Goal: Information Seeking & Learning: Check status

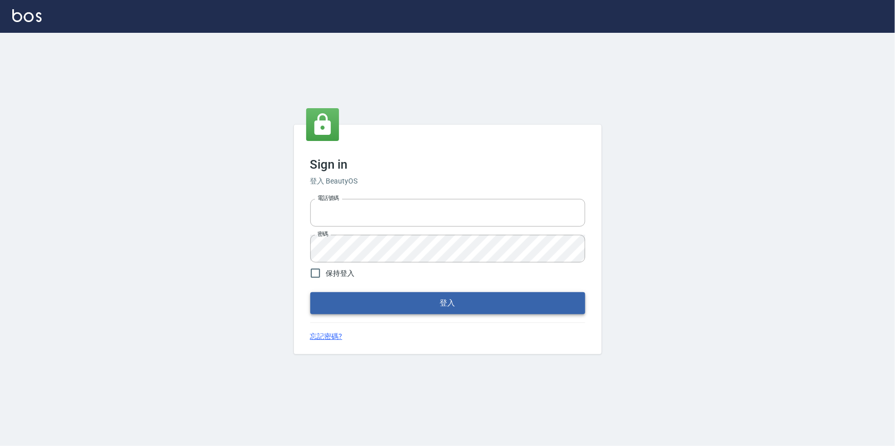
type input "2063579"
click at [379, 293] on button "登入" at bounding box center [447, 303] width 275 height 22
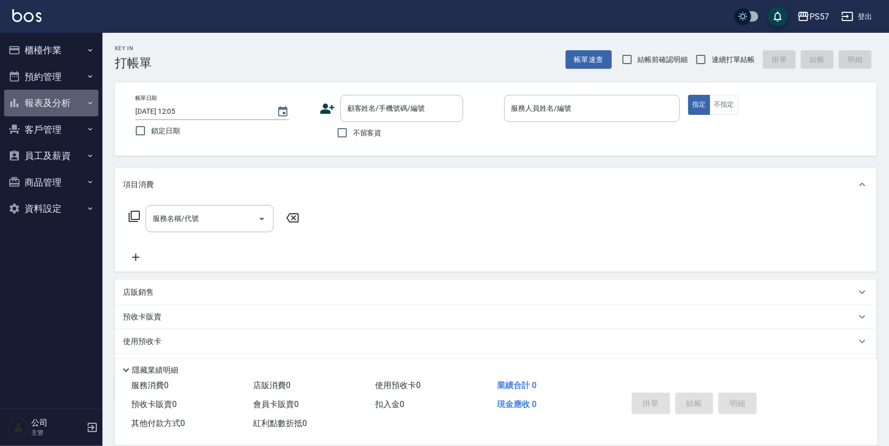
click at [57, 98] on button "報表及分析" at bounding box center [51, 103] width 94 height 27
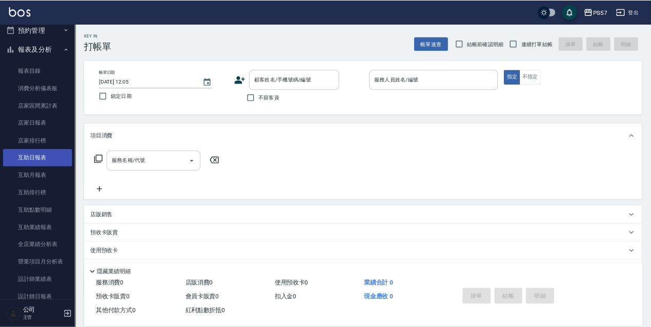
scroll to position [186, 0]
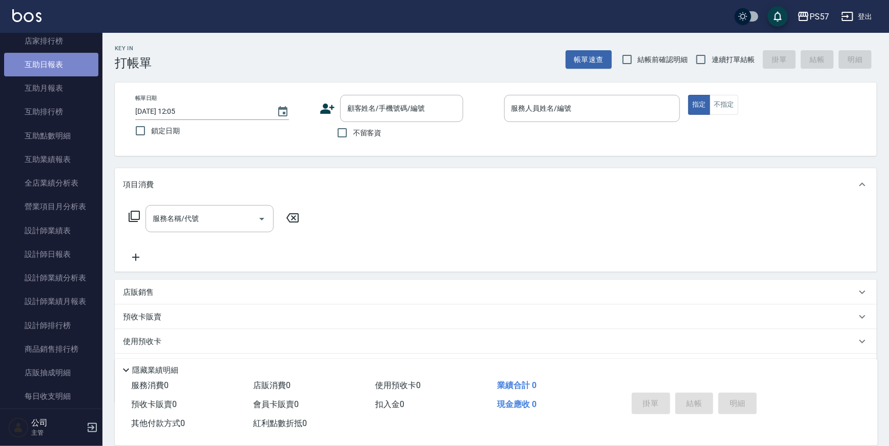
click at [67, 72] on link "互助日報表" at bounding box center [51, 65] width 94 height 24
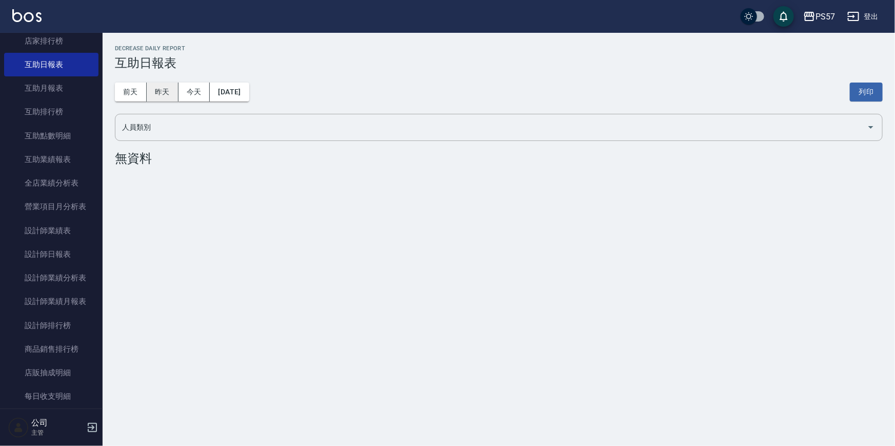
click at [164, 87] on button "昨天" at bounding box center [163, 92] width 32 height 19
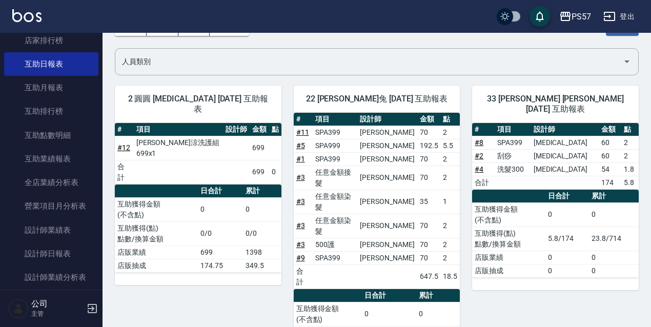
scroll to position [68, 0]
